Goal: Task Accomplishment & Management: Manage account settings

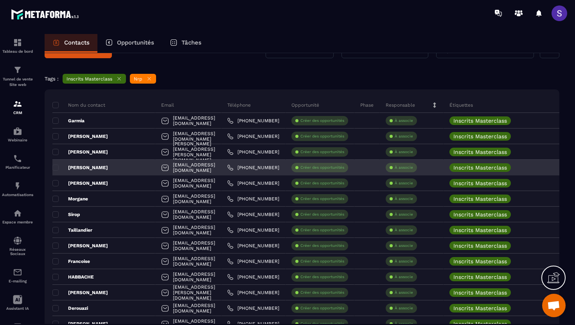
scroll to position [18, 0]
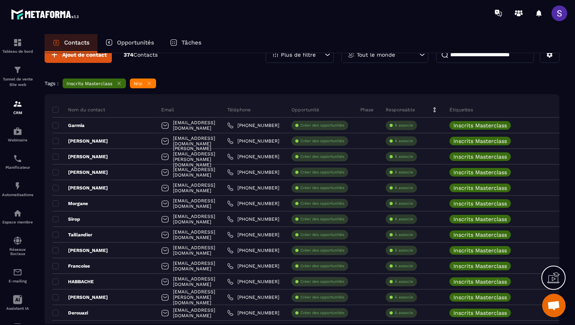
click at [151, 83] on icon at bounding box center [149, 84] width 6 height 6
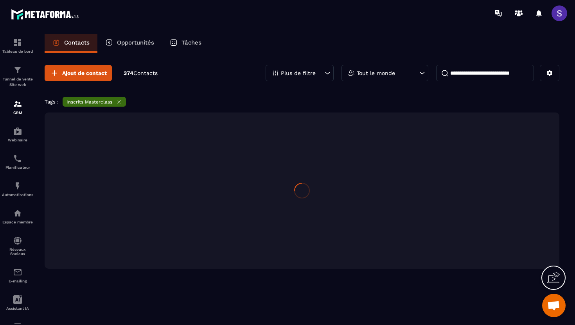
scroll to position [0, 0]
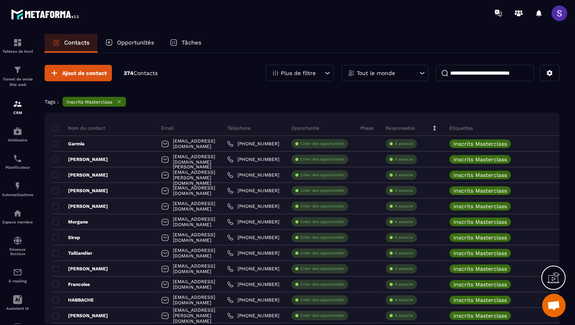
click at [119, 101] on icon at bounding box center [119, 102] width 3 height 3
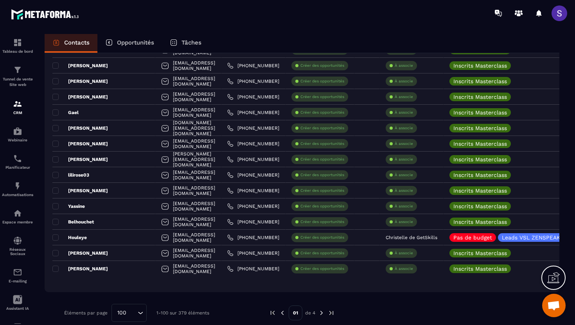
scroll to position [1418, 0]
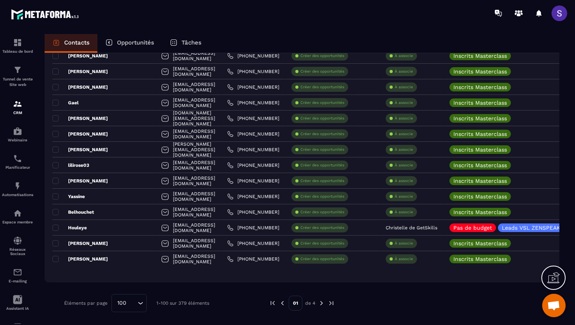
click at [320, 302] on img at bounding box center [321, 303] width 7 height 7
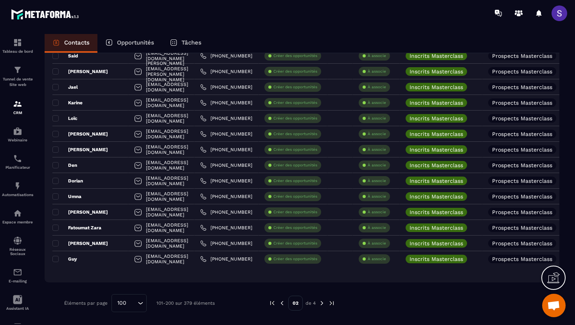
click at [319, 304] on img at bounding box center [321, 303] width 7 height 7
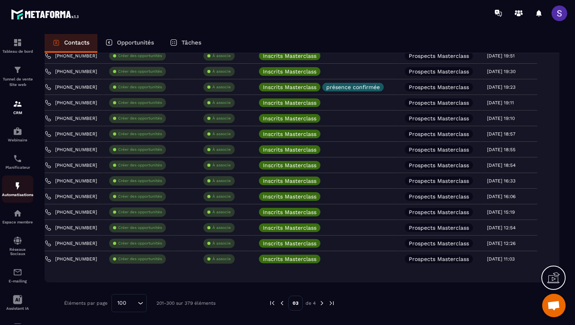
click at [11, 197] on p "Automatisations" at bounding box center [17, 195] width 31 height 4
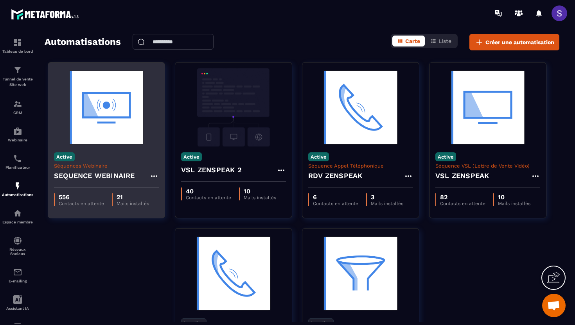
click at [103, 170] on div "SEQUENCE WEBINAIRE" at bounding box center [106, 178] width 105 height 19
click at [73, 132] on img at bounding box center [106, 107] width 105 height 78
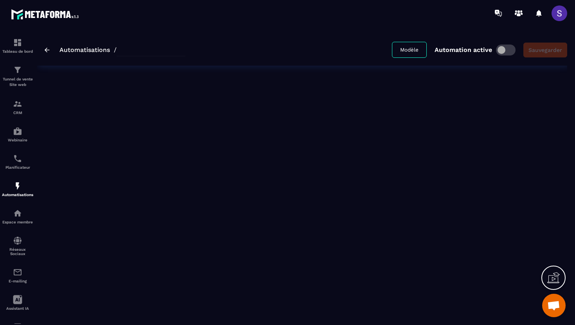
type input "**********"
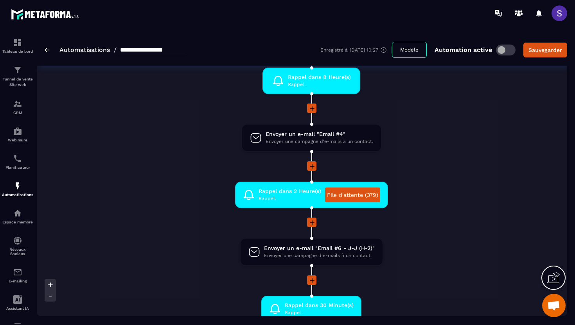
scroll to position [499, 0]
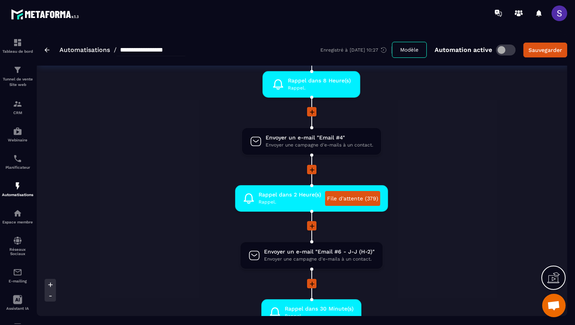
click at [193, 17] on div at bounding box center [333, 13] width 483 height 26
